Goal: Task Accomplishment & Management: Manage account settings

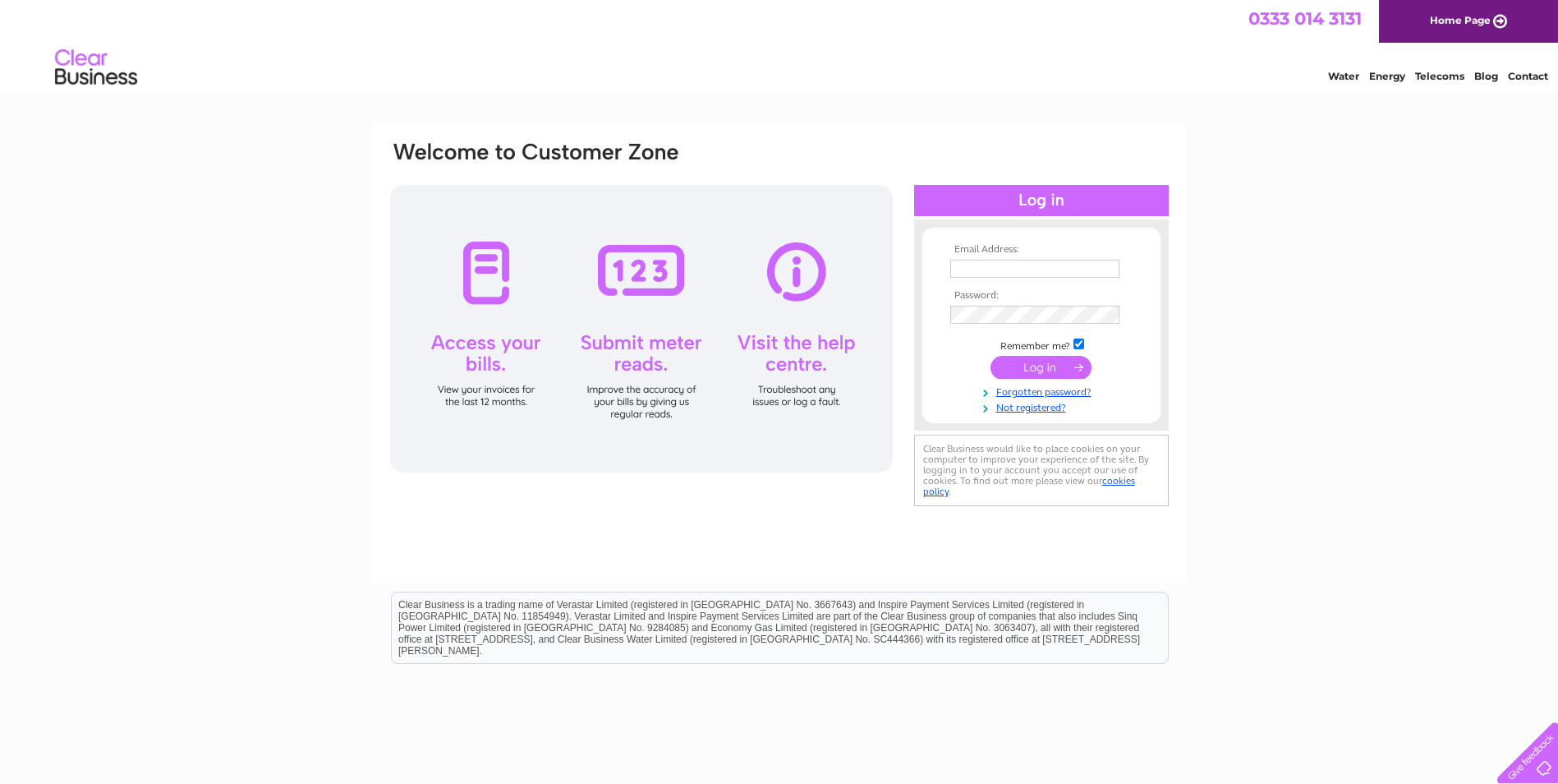
type input "[EMAIL_ADDRESS][DOMAIN_NAME]"
click at [1043, 366] on input "submit" at bounding box center [1041, 367] width 101 height 23
click at [1029, 367] on input "submit" at bounding box center [1041, 367] width 101 height 23
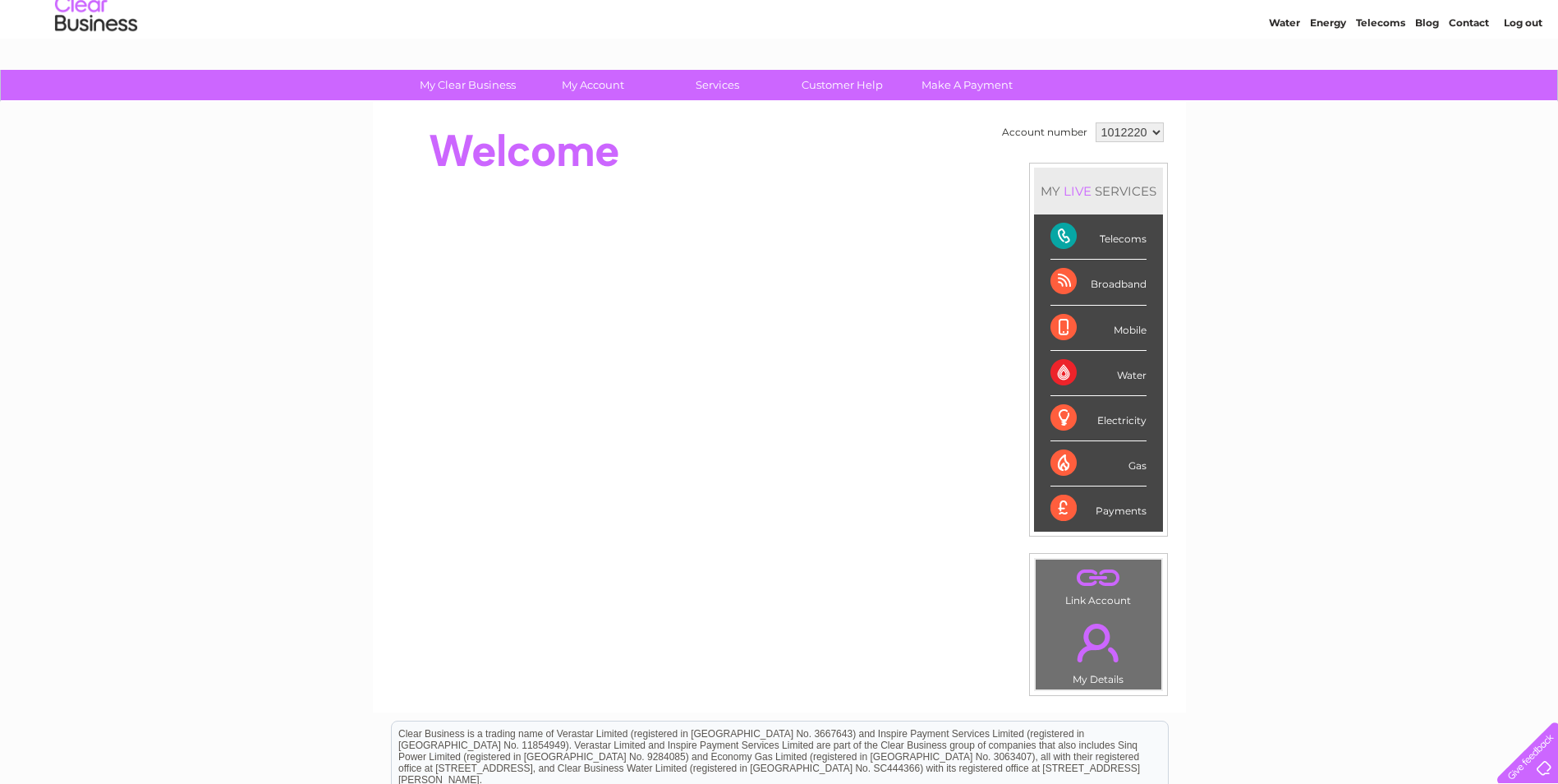
scroll to position [83, 0]
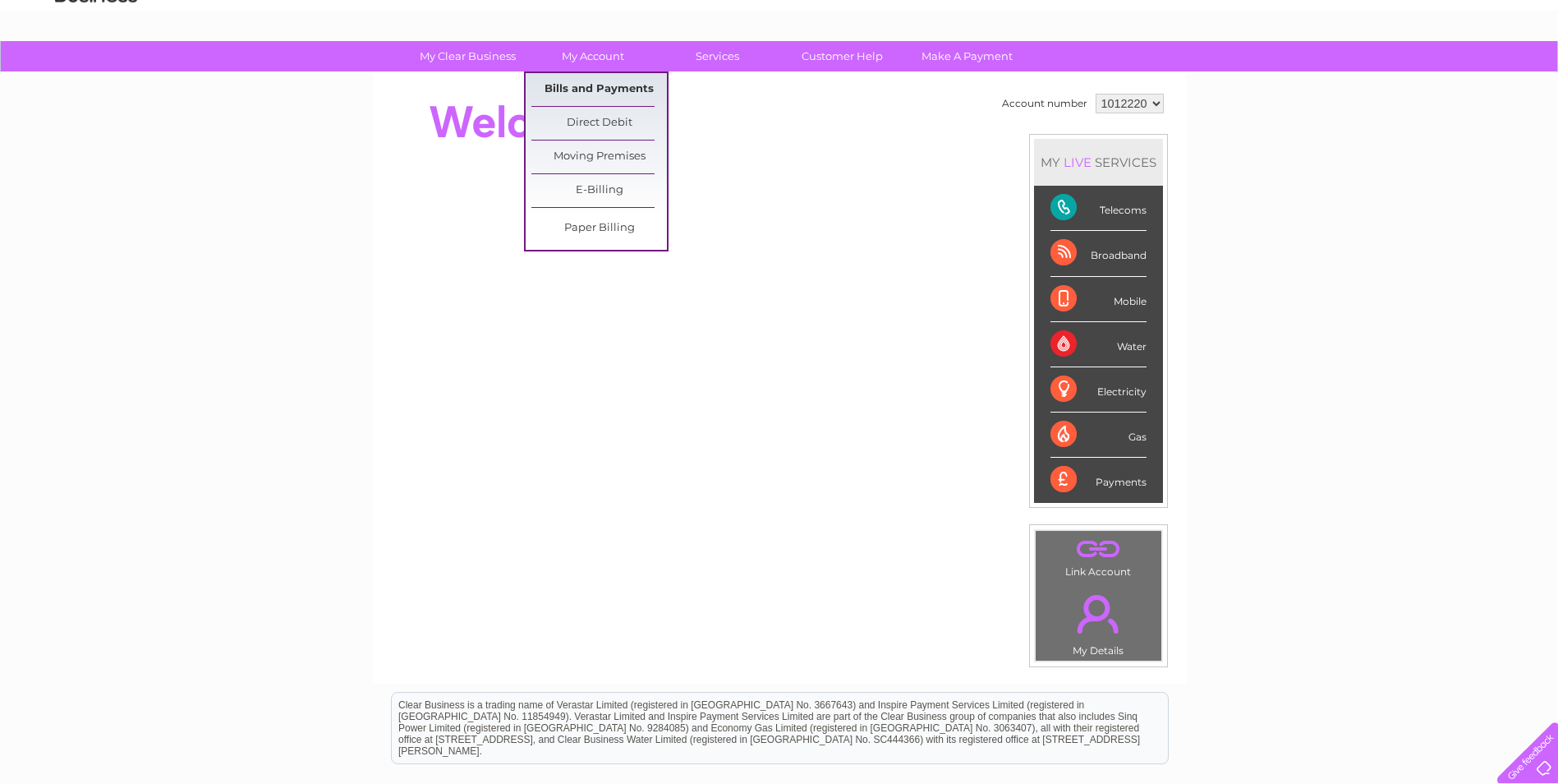
click at [603, 94] on link "Bills and Payments" at bounding box center [600, 90] width 136 height 33
click at [571, 86] on link "Bills and Payments" at bounding box center [600, 90] width 136 height 33
click at [612, 85] on link "Bills and Payments" at bounding box center [600, 90] width 136 height 33
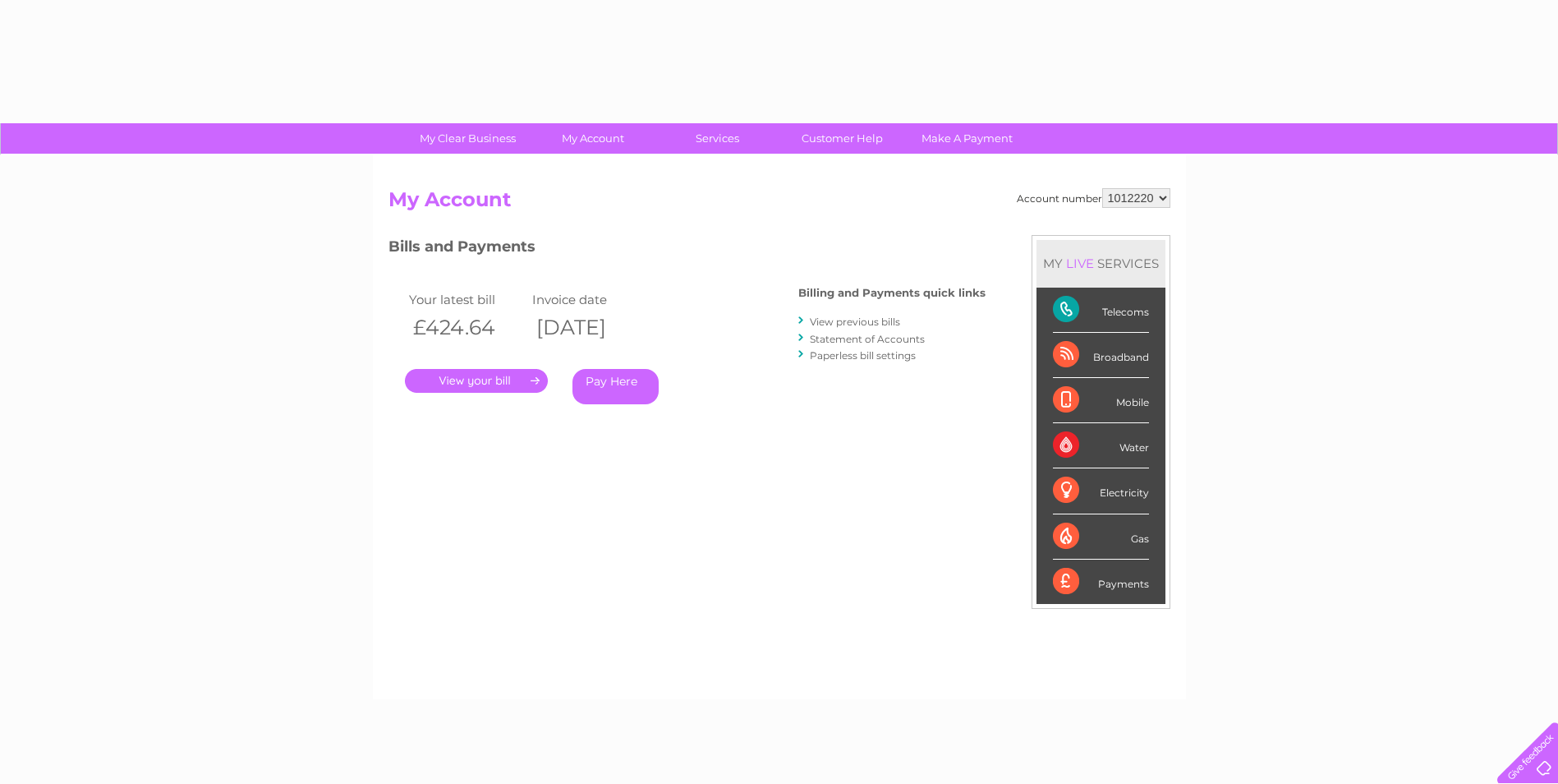
click at [476, 381] on link "." at bounding box center [477, 381] width 143 height 24
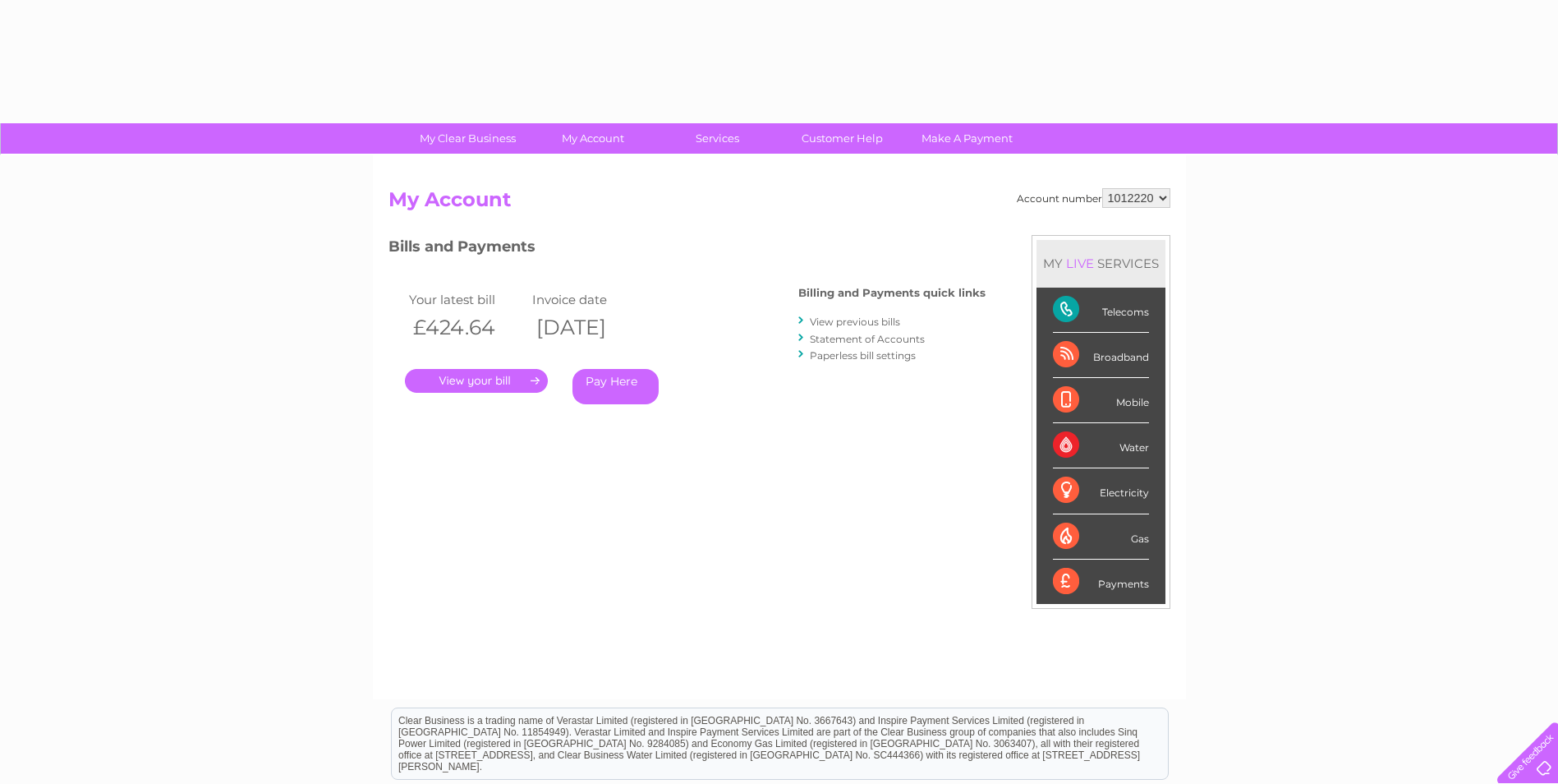
click at [476, 381] on link "." at bounding box center [477, 381] width 143 height 24
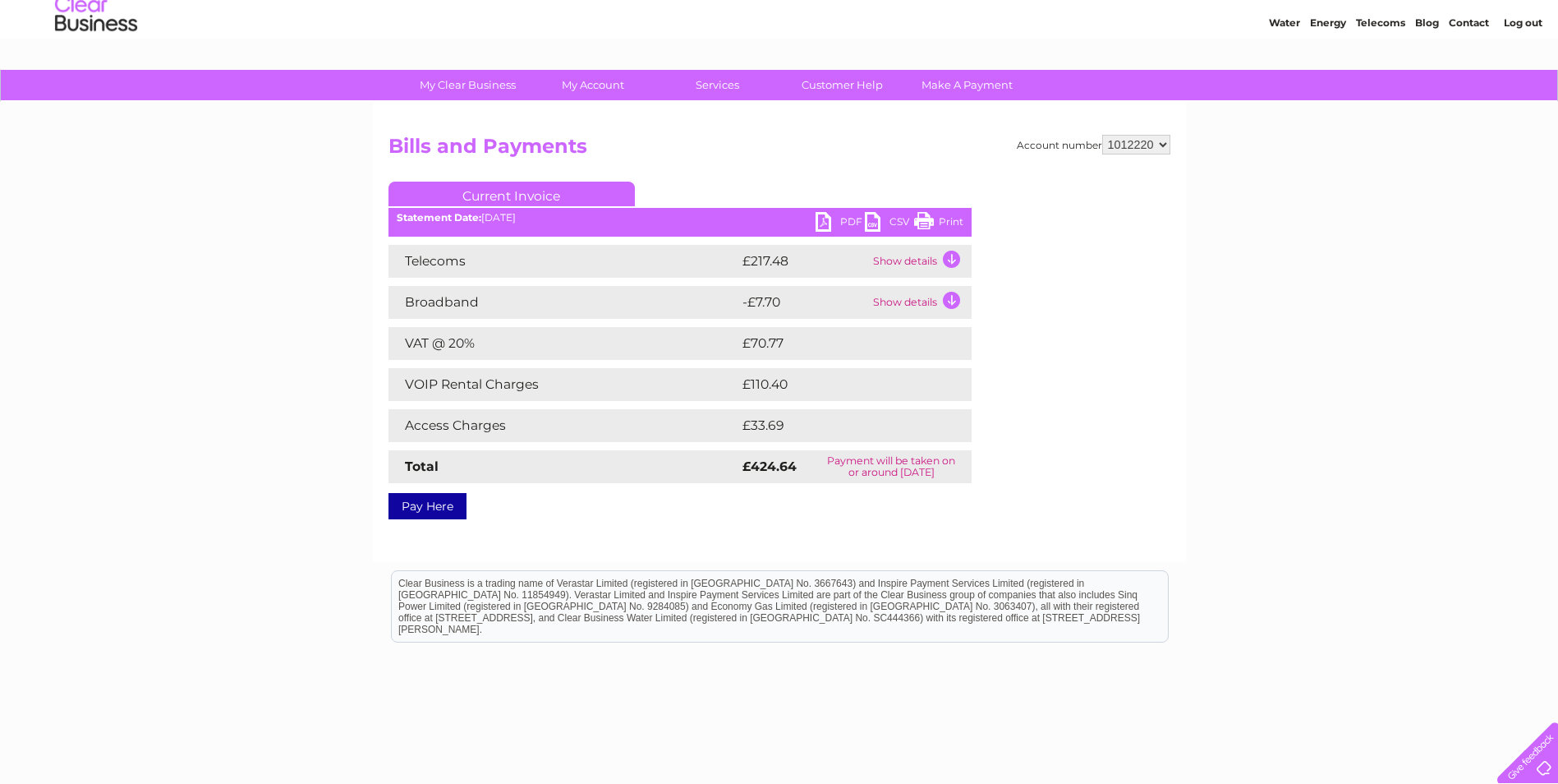
scroll to position [83, 0]
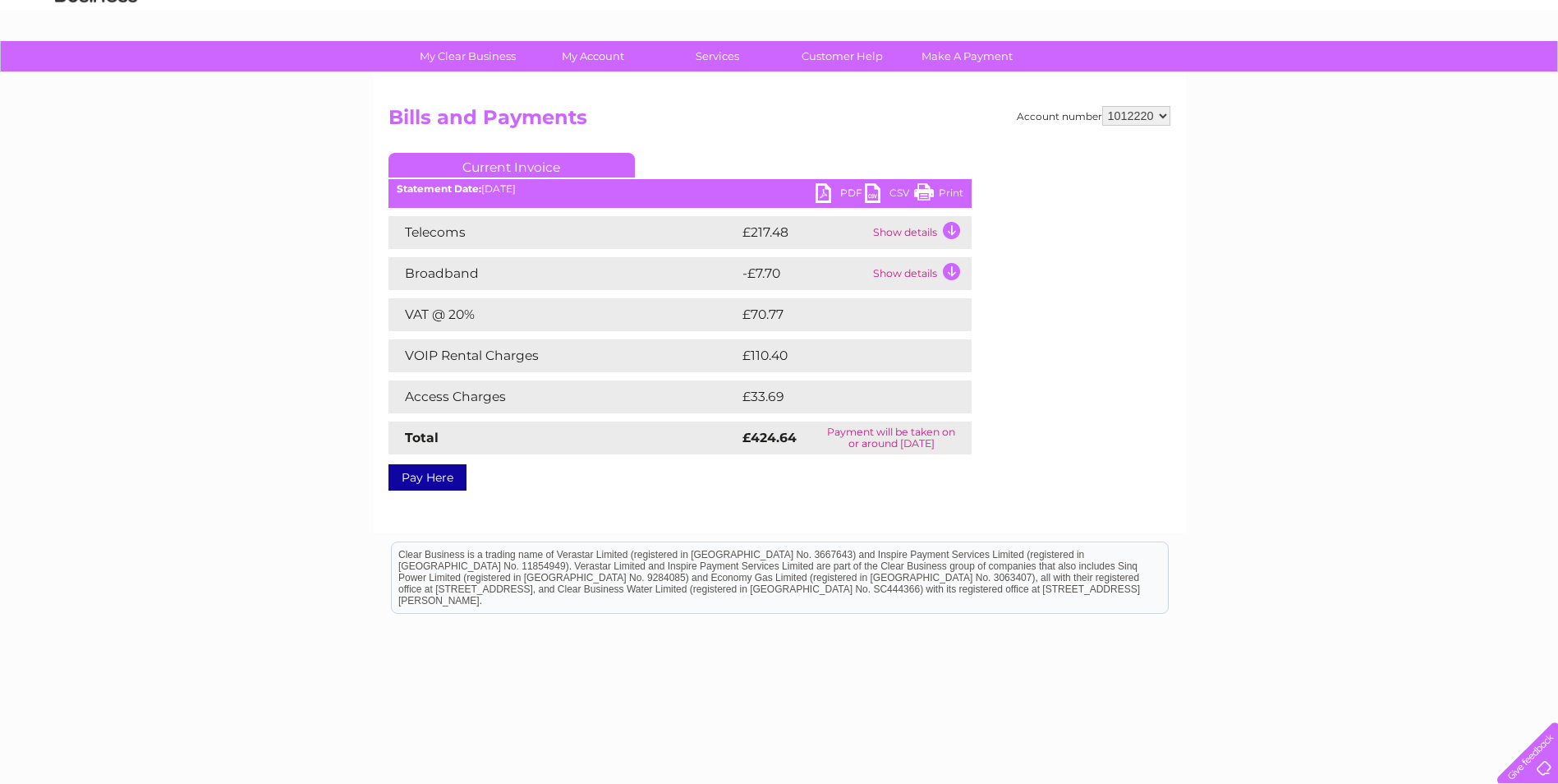
drag, startPoint x: 920, startPoint y: 190, endPoint x: 91, endPoint y: 204, distance: 829.1
click at [920, 190] on link "Print" at bounding box center [939, 195] width 50 height 24
click at [955, 225] on td "Show details" at bounding box center [921, 233] width 103 height 33
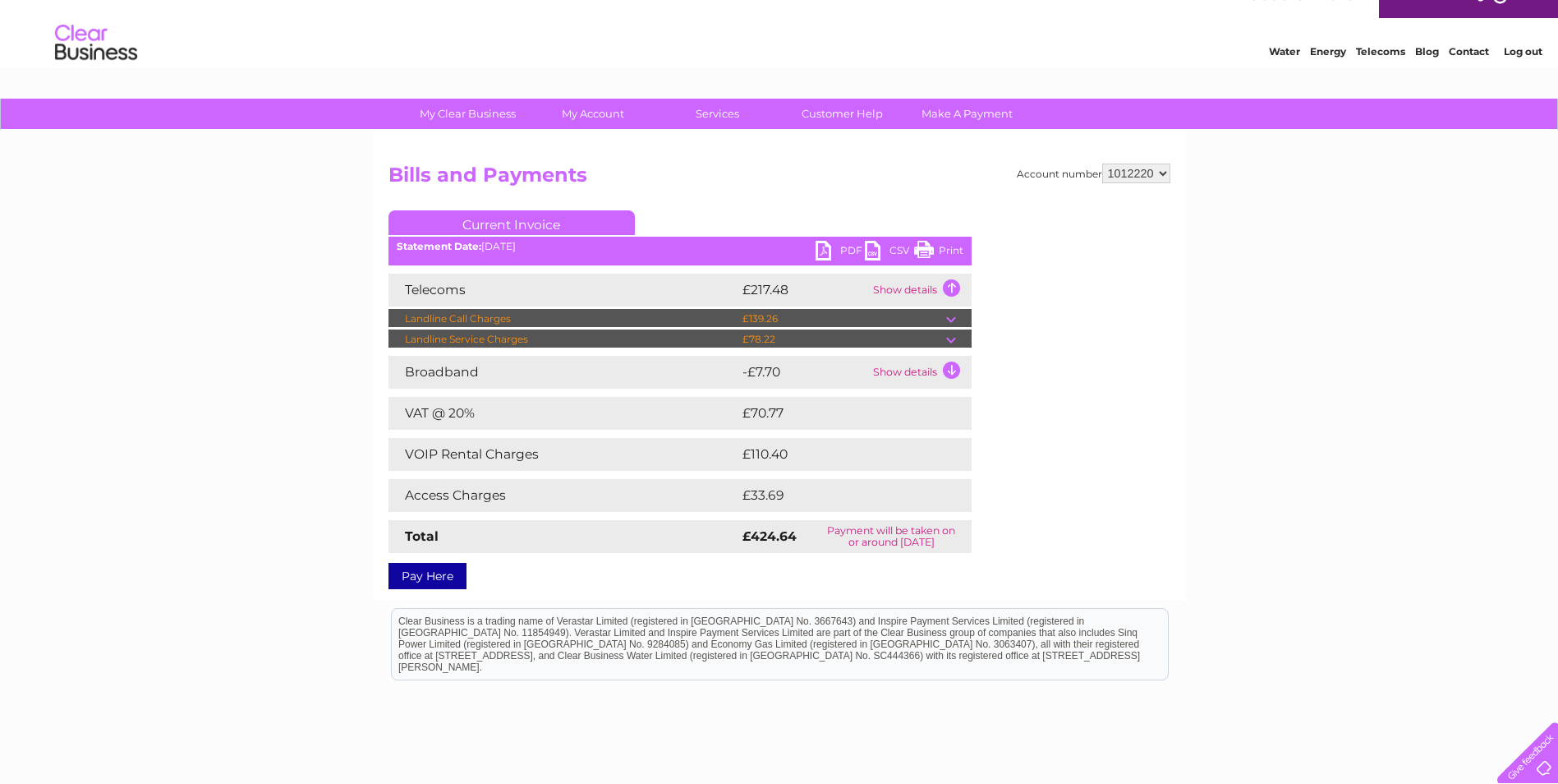
scroll to position [0, 0]
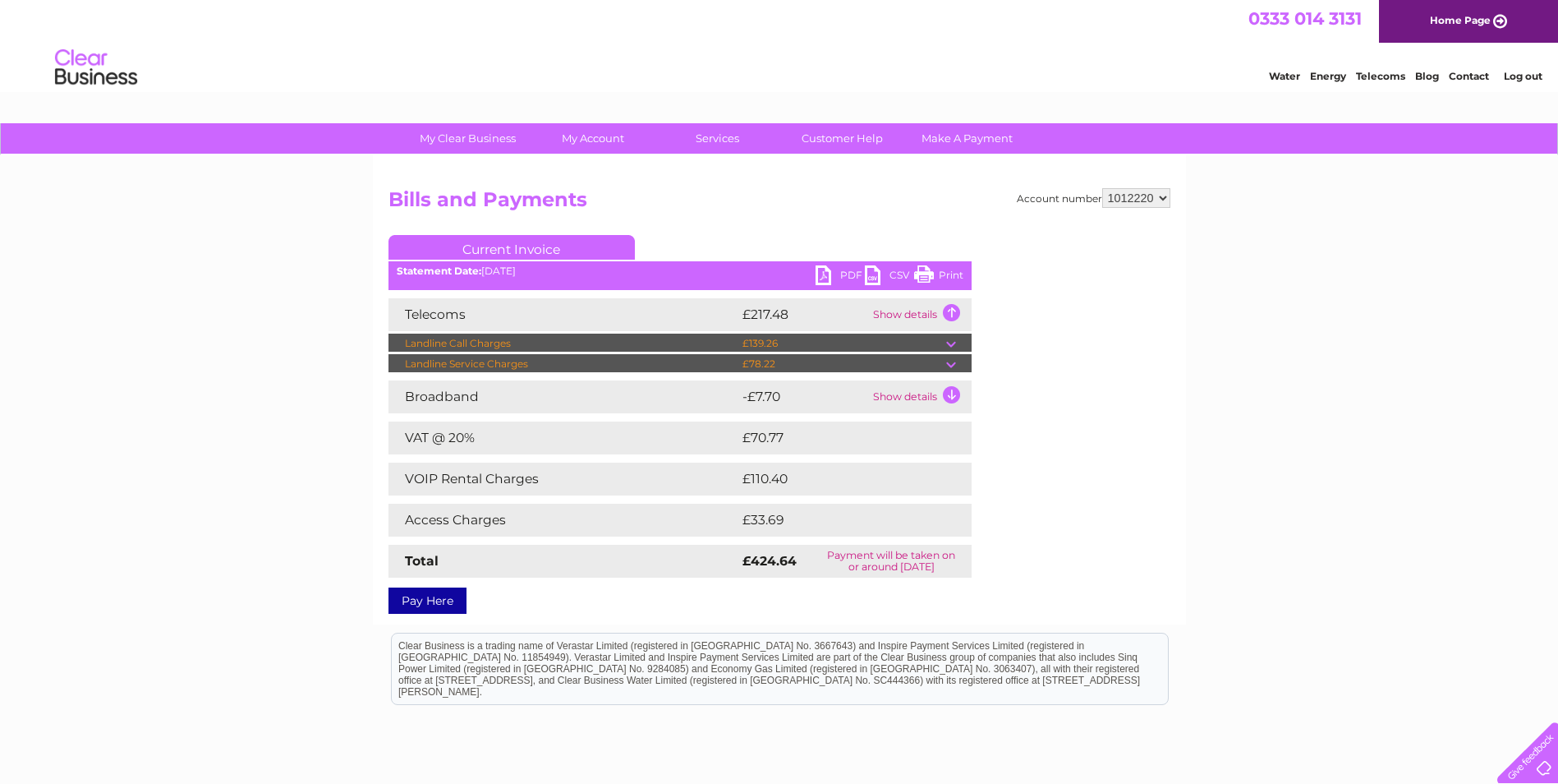
click at [946, 343] on td at bounding box center [959, 343] width 26 height 19
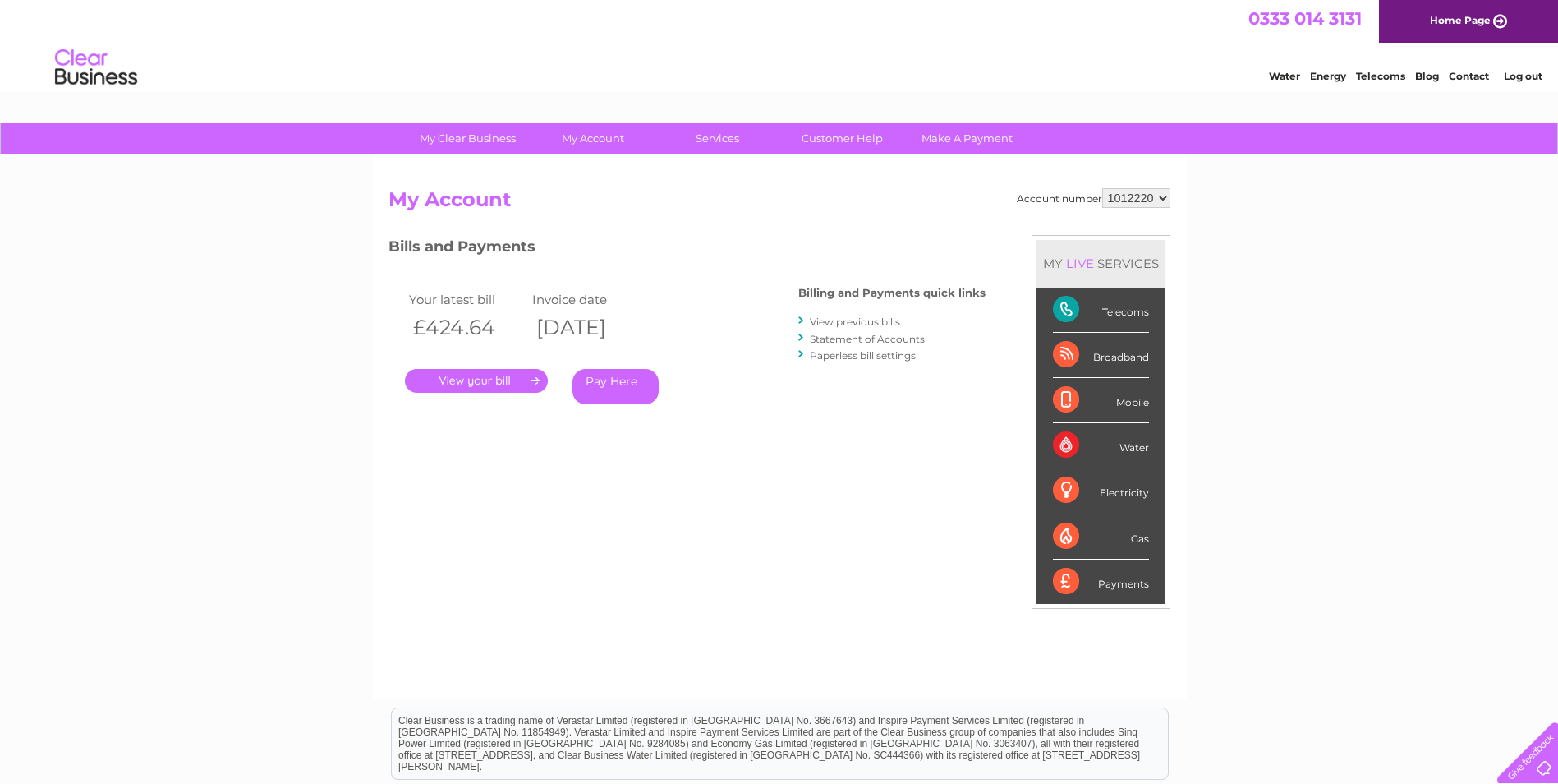
click at [476, 382] on link "." at bounding box center [477, 381] width 143 height 24
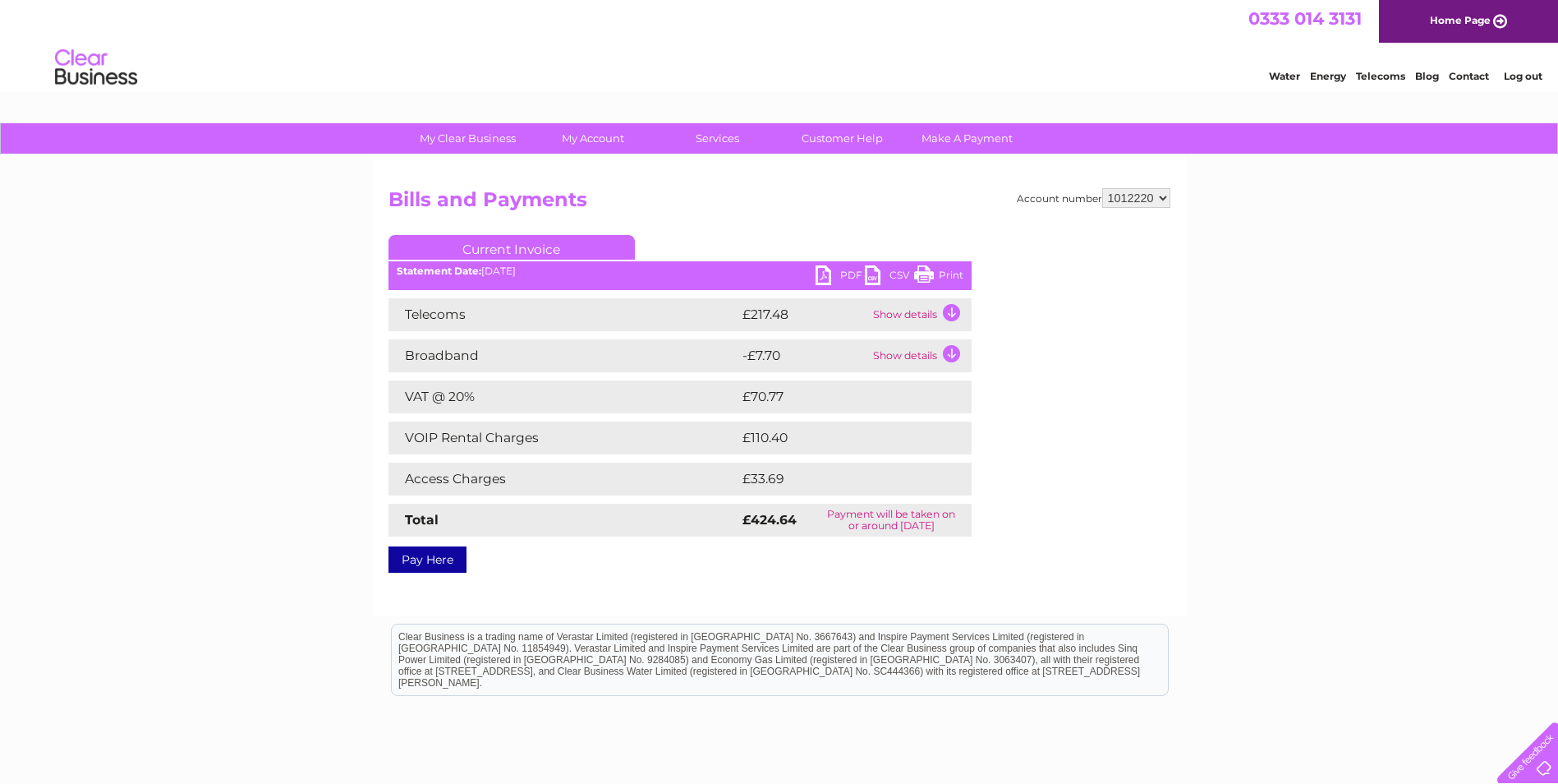
click at [950, 311] on td "Show details" at bounding box center [921, 315] width 103 height 33
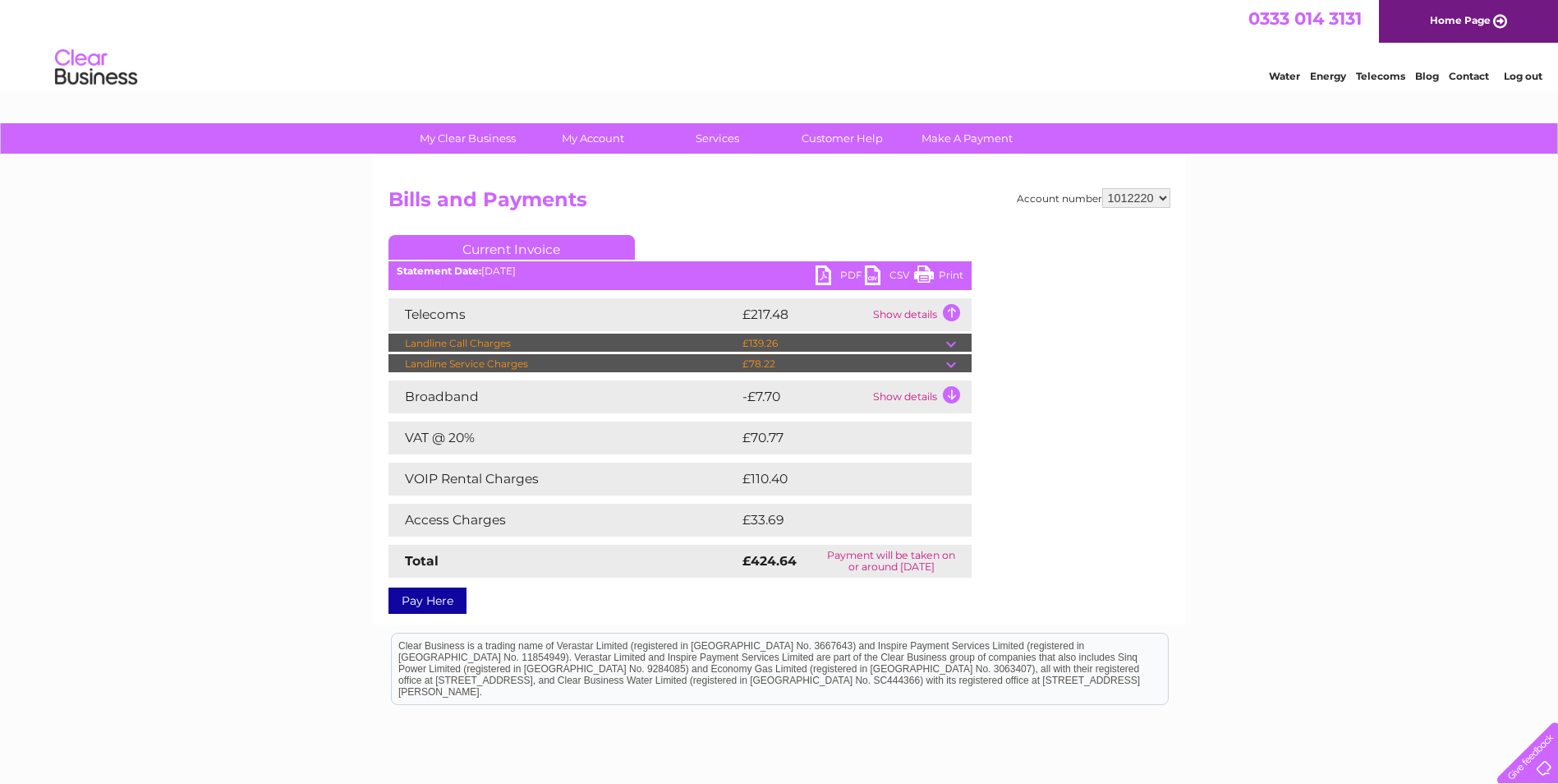
click at [953, 367] on td at bounding box center [959, 363] width 26 height 19
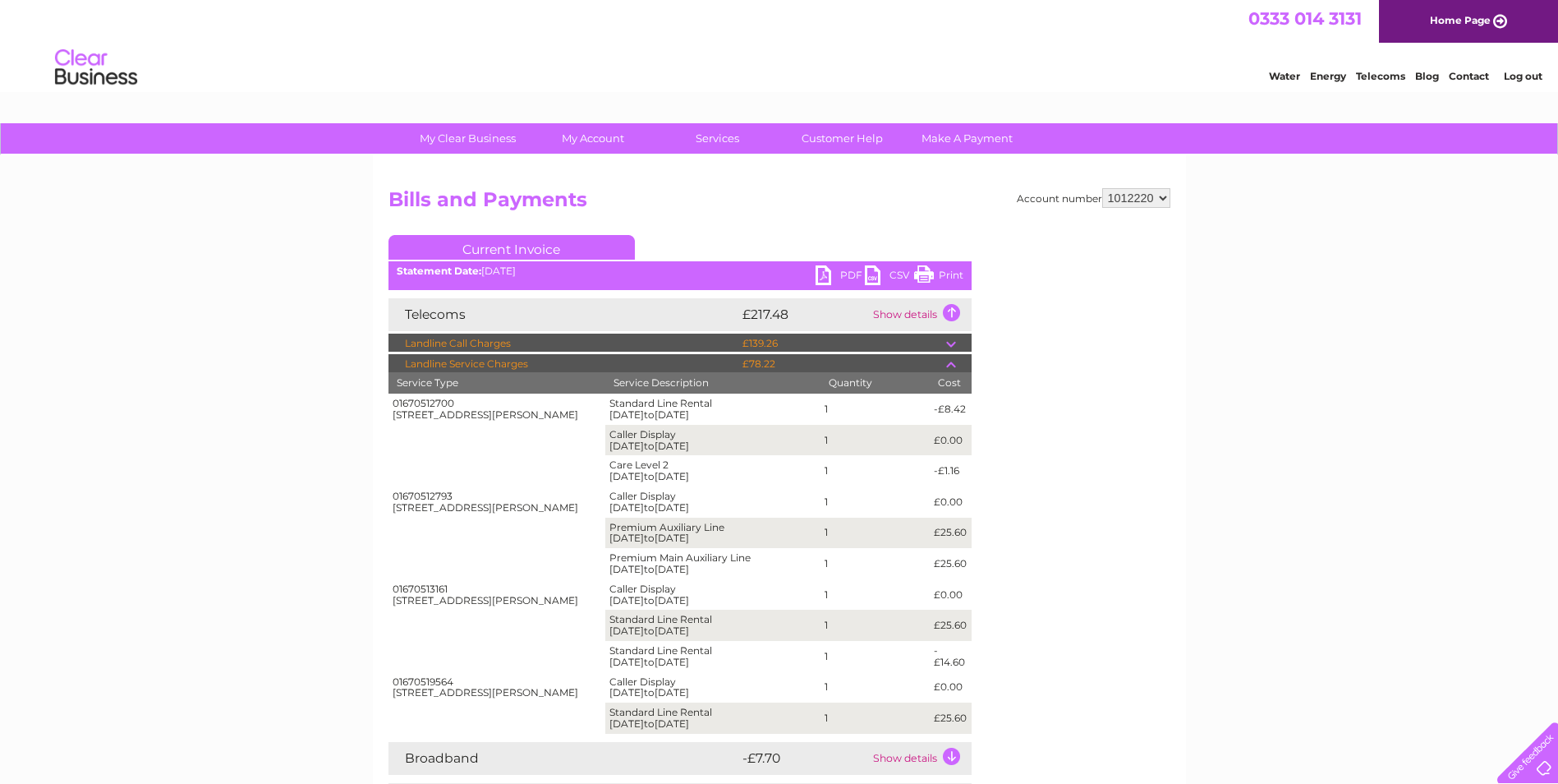
click at [831, 276] on link "PDF" at bounding box center [841, 277] width 50 height 24
click at [932, 276] on link "Print" at bounding box center [939, 277] width 50 height 24
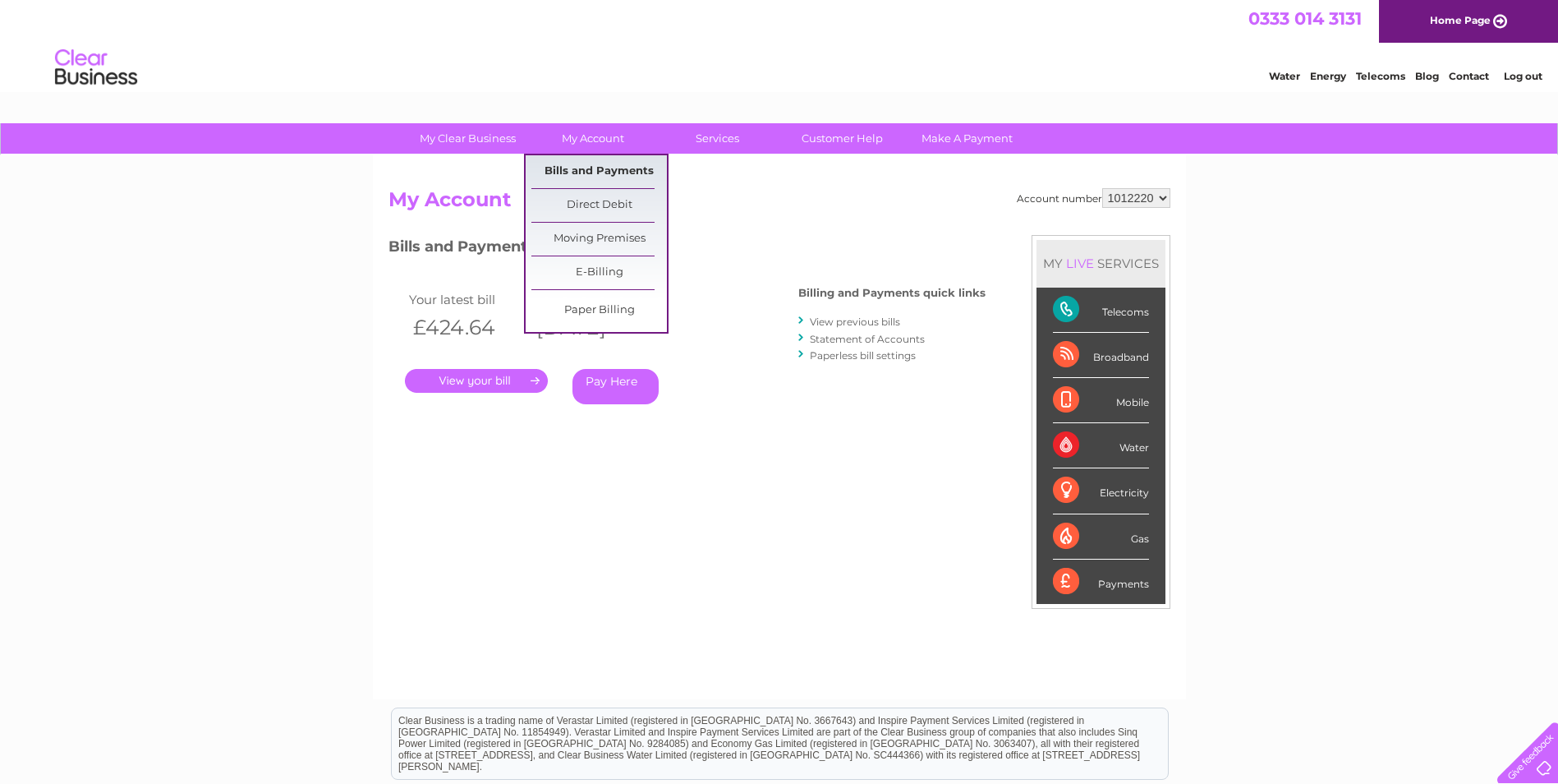
click at [568, 170] on link "Bills and Payments" at bounding box center [600, 171] width 136 height 33
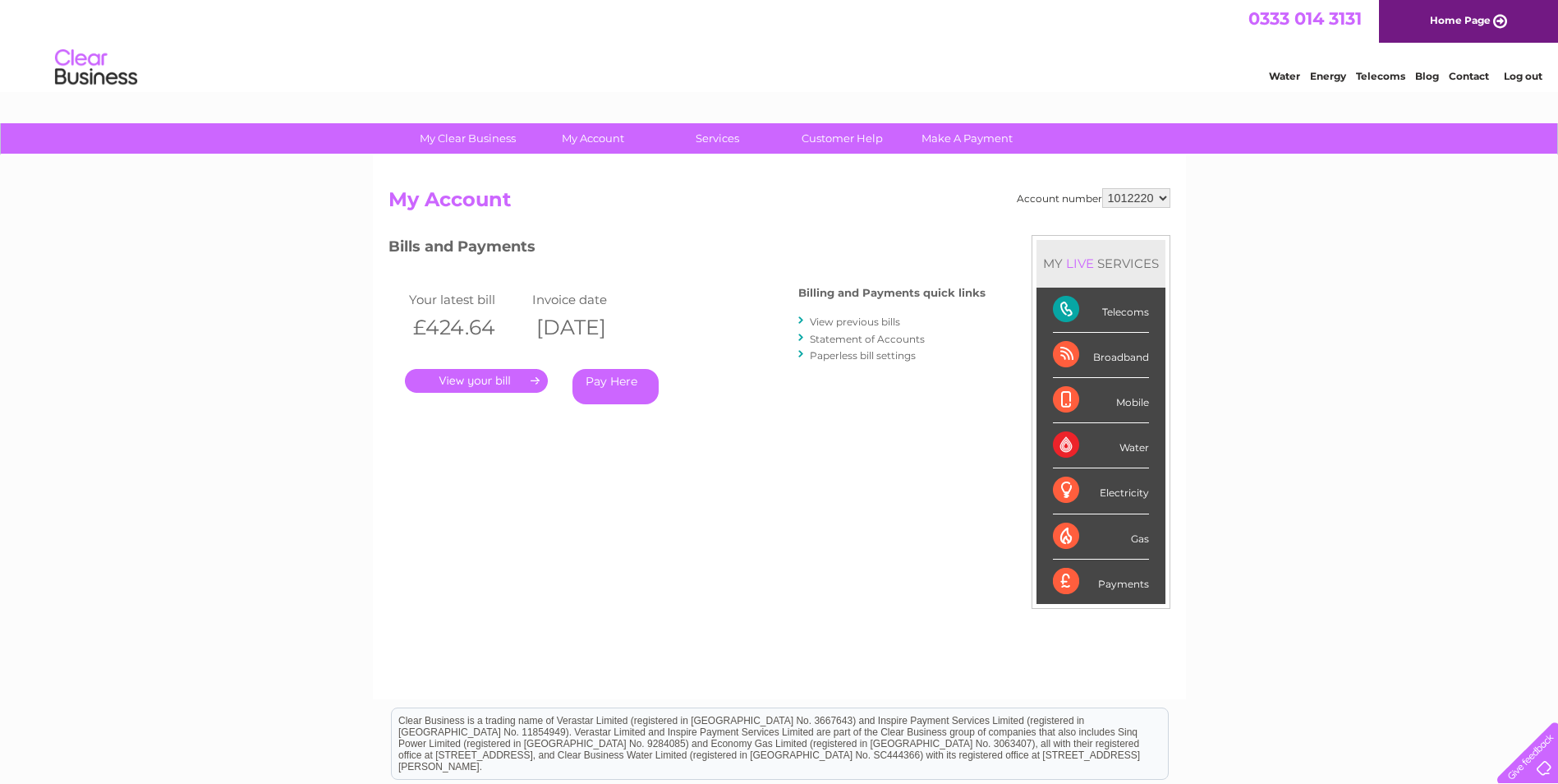
click at [479, 380] on link "." at bounding box center [477, 381] width 143 height 24
click at [482, 379] on link "." at bounding box center [477, 381] width 143 height 24
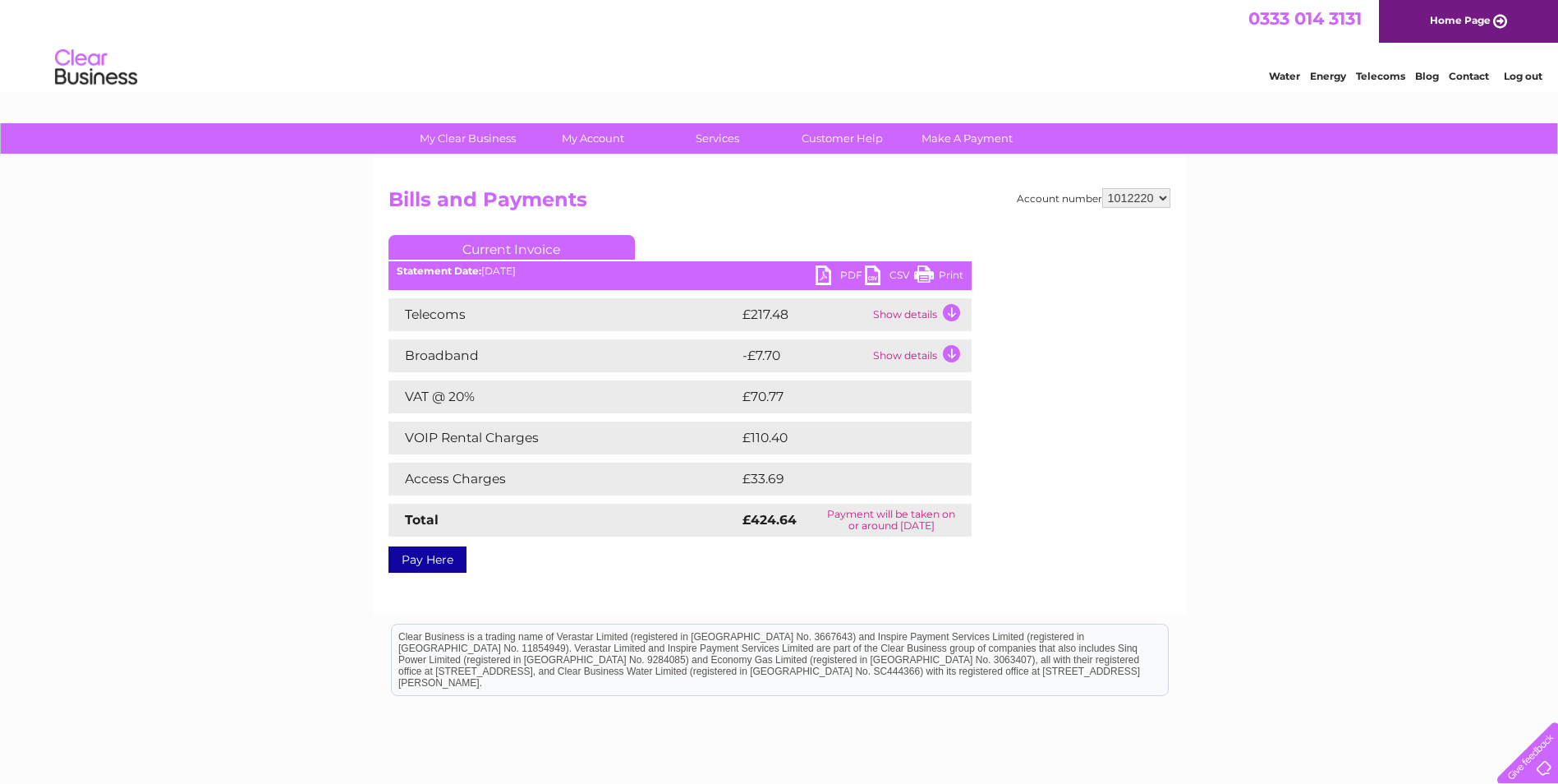
click at [942, 355] on td "Show details" at bounding box center [921, 356] width 103 height 33
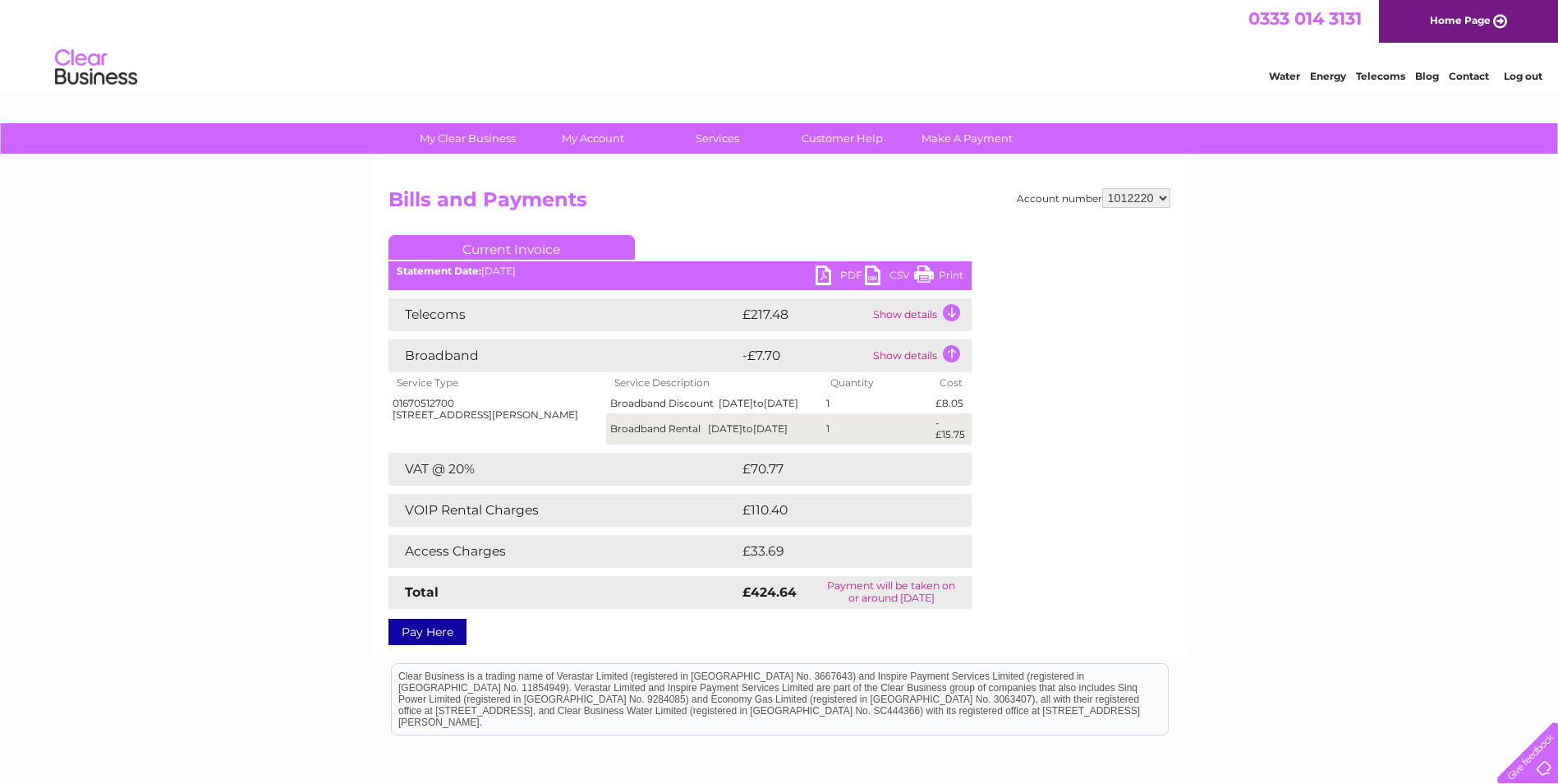
click at [951, 313] on td "Show details" at bounding box center [921, 315] width 103 height 33
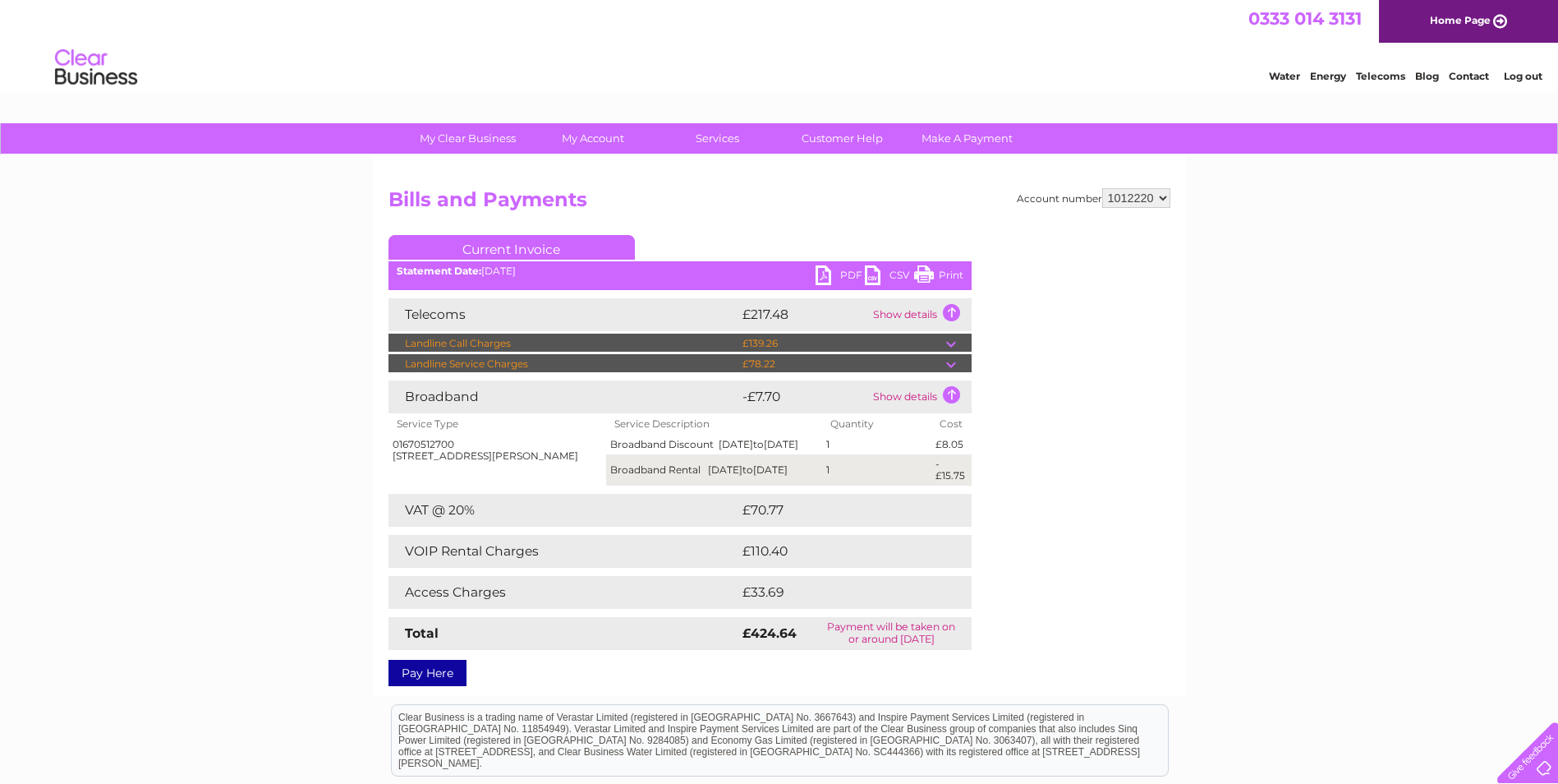
click at [794, 561] on td "£110.40" at bounding box center [839, 551] width 202 height 33
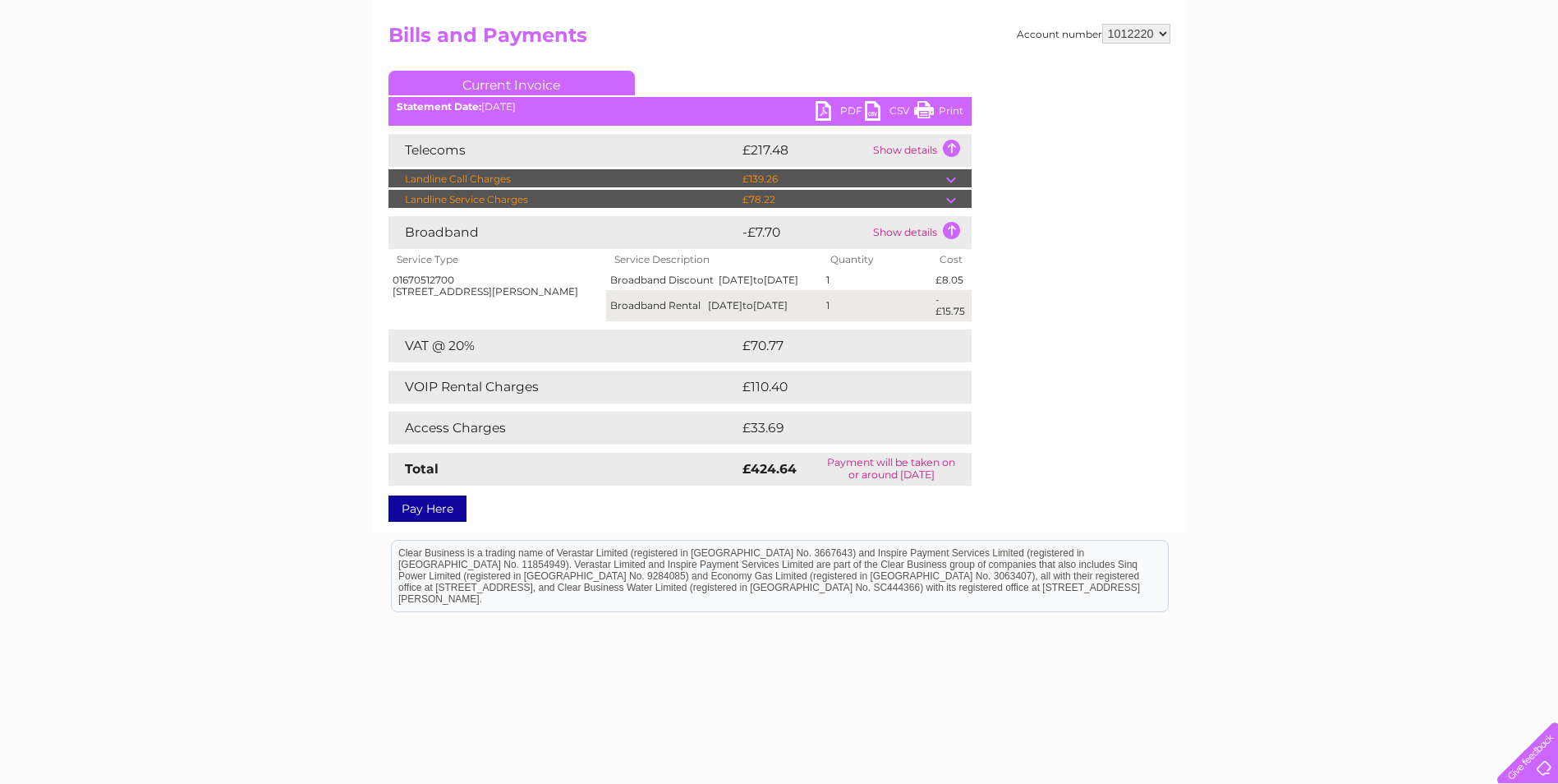
scroll to position [83, 0]
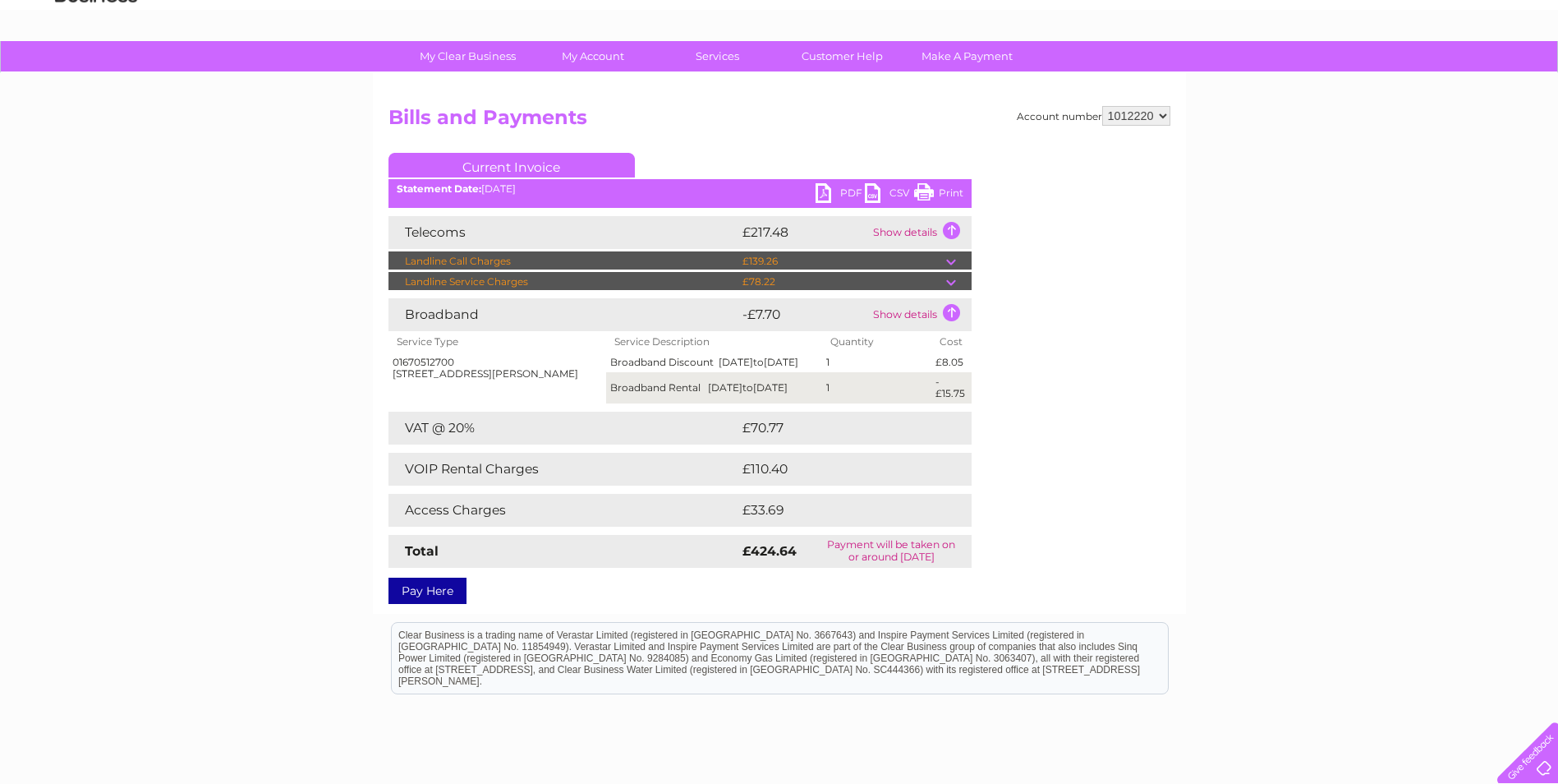
click at [847, 189] on link "PDF" at bounding box center [841, 195] width 50 height 24
